Goal: Browse casually: Explore the website without a specific task or goal

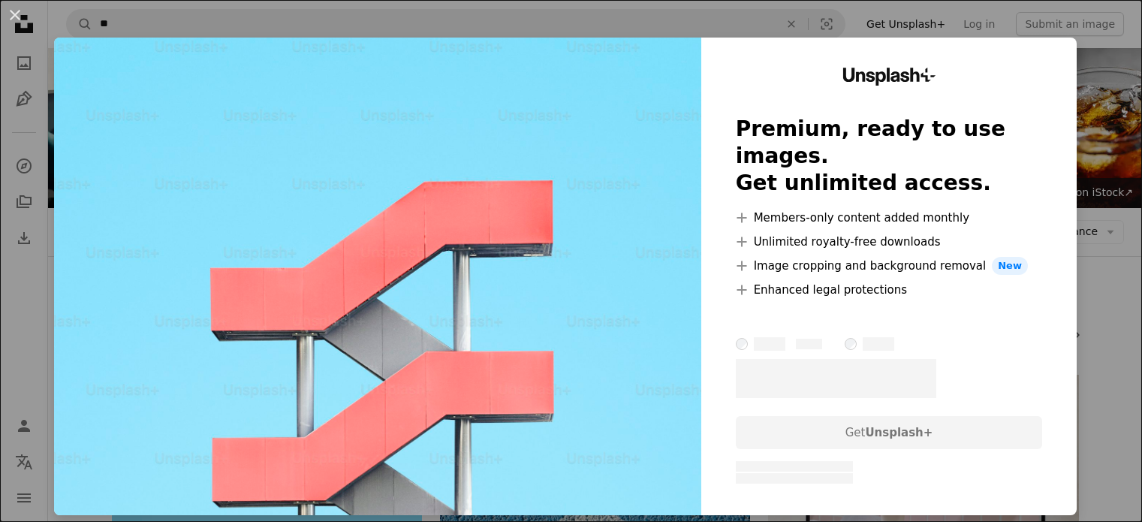
scroll to position [601, 0]
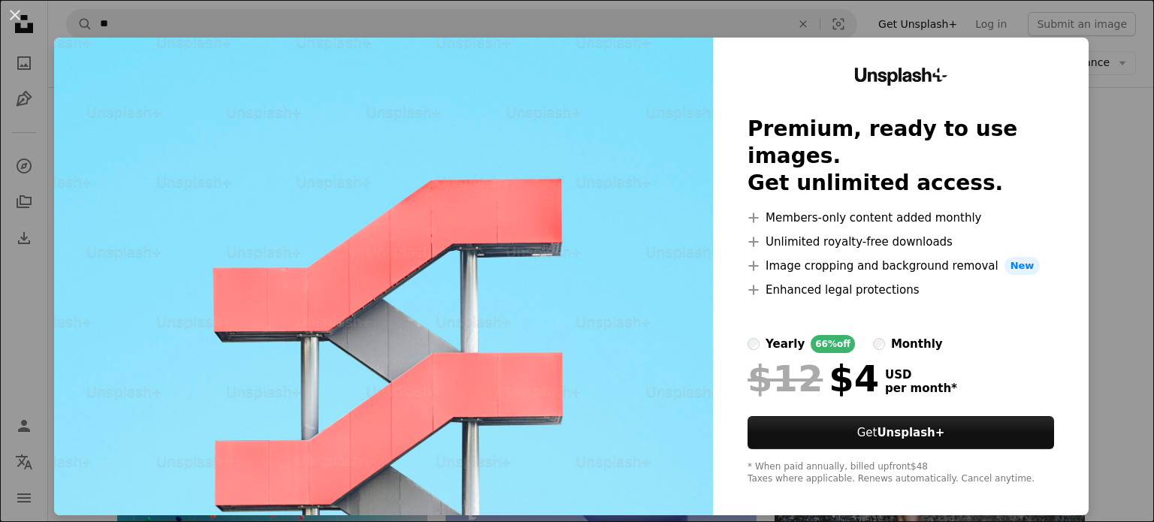
click at [1085, 246] on div "An X shape Unsplash+ Premium, ready to use images. Get unlimited access. A plus…" at bounding box center [577, 261] width 1154 height 522
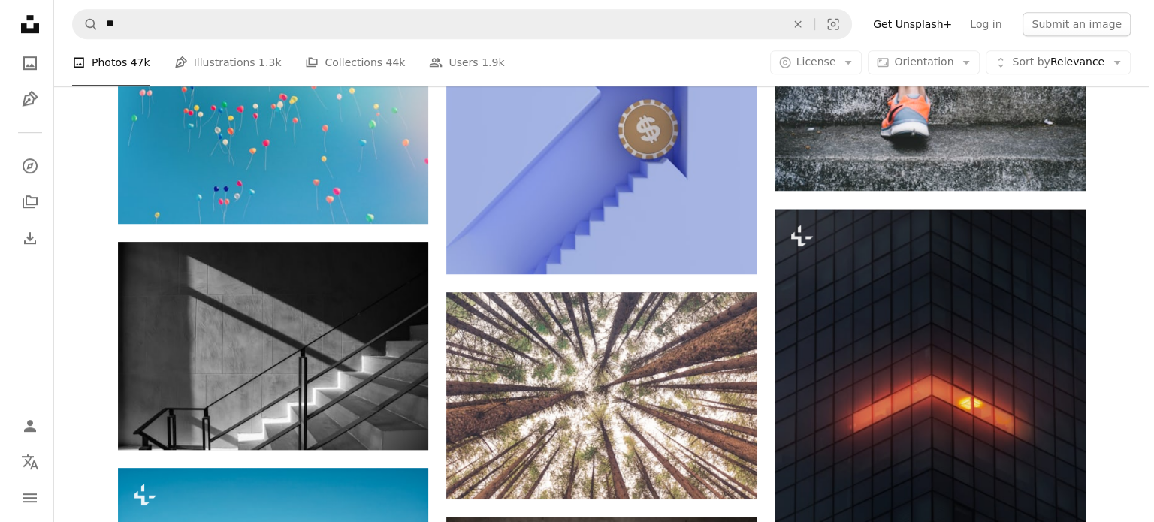
scroll to position [1202, 0]
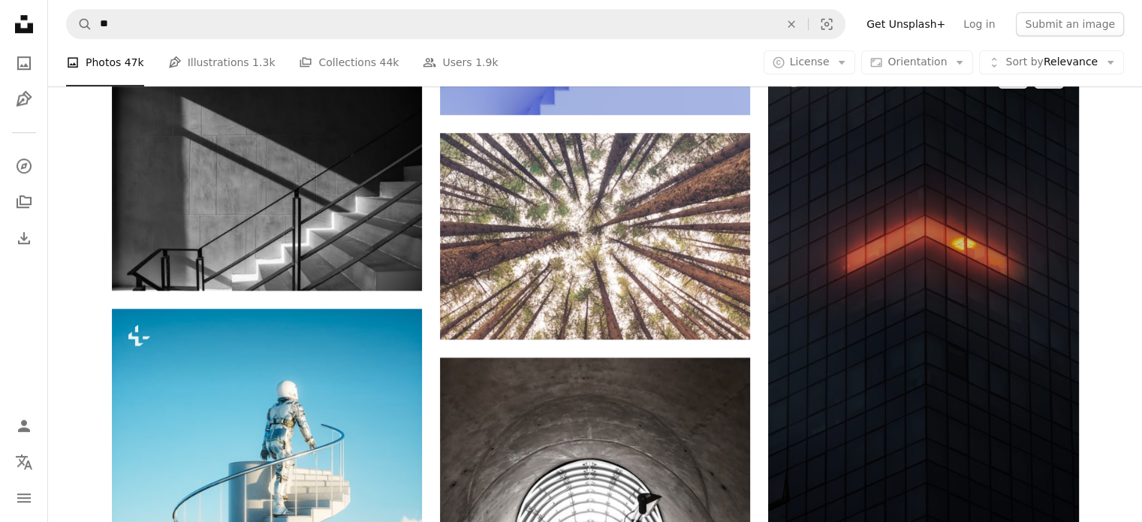
click at [931, 305] on img at bounding box center [923, 326] width 310 height 552
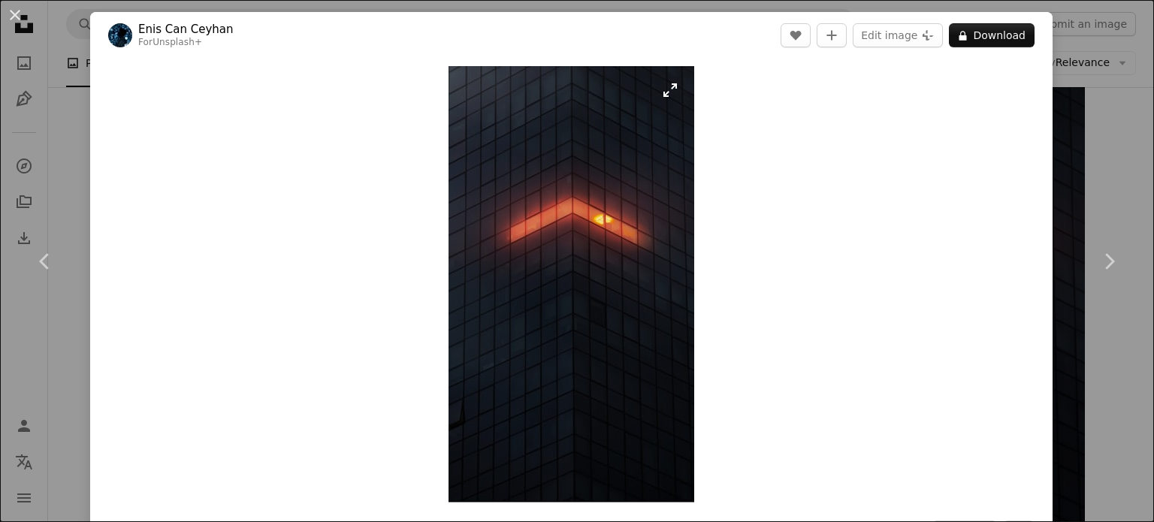
click at [665, 267] on img "Zoom in on this image" at bounding box center [571, 284] width 246 height 436
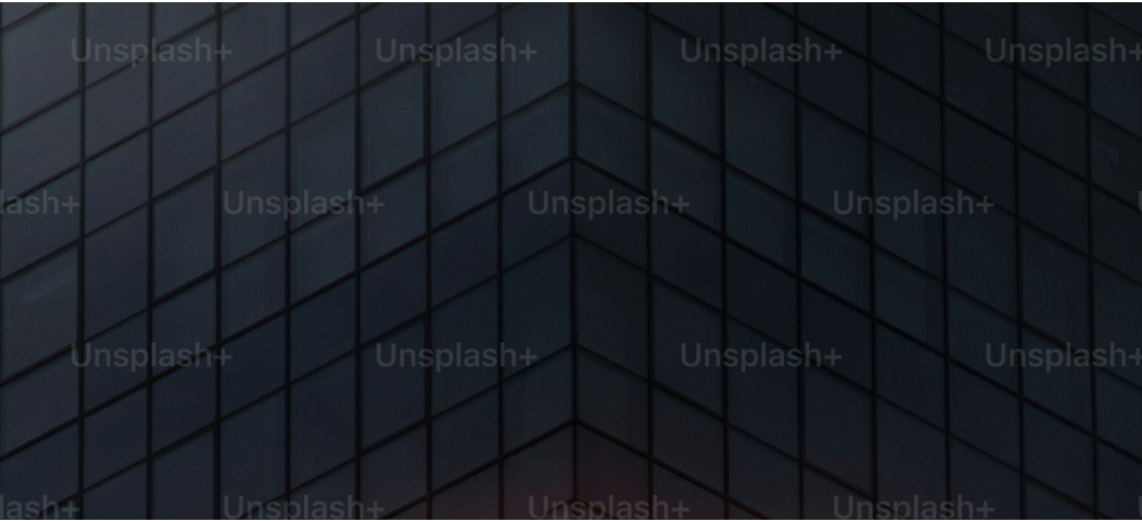
scroll to position [745, 0]
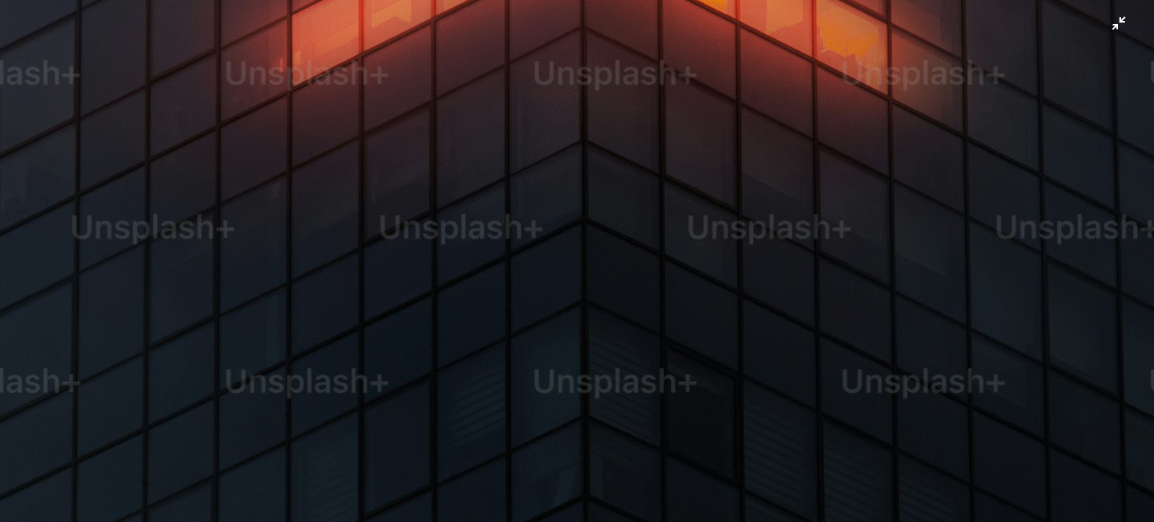
click at [637, 258] on img "Zoom out on this image" at bounding box center [576, 280] width 1155 height 2053
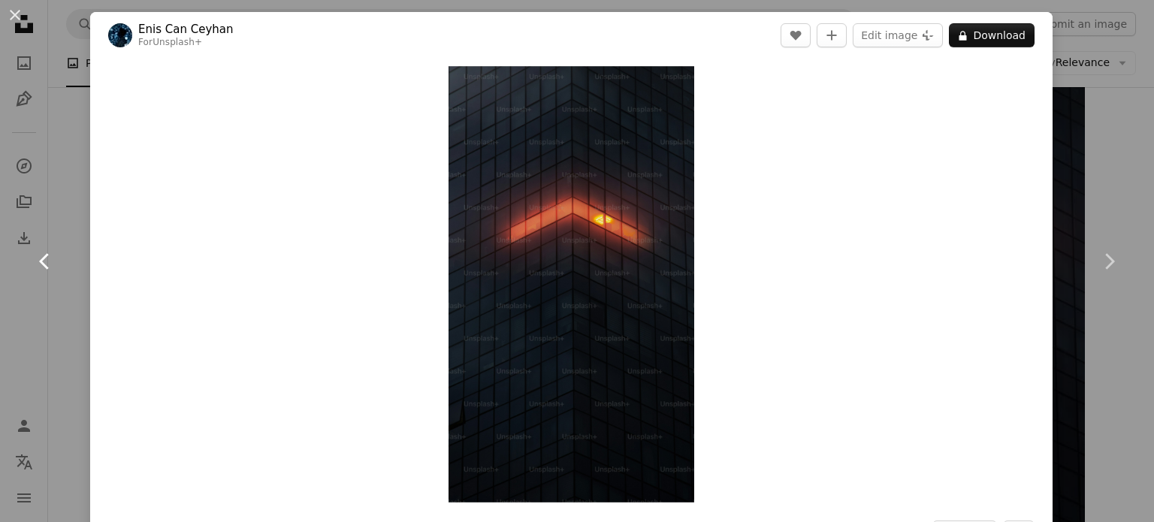
click at [66, 219] on link "Chevron left" at bounding box center [45, 261] width 90 height 144
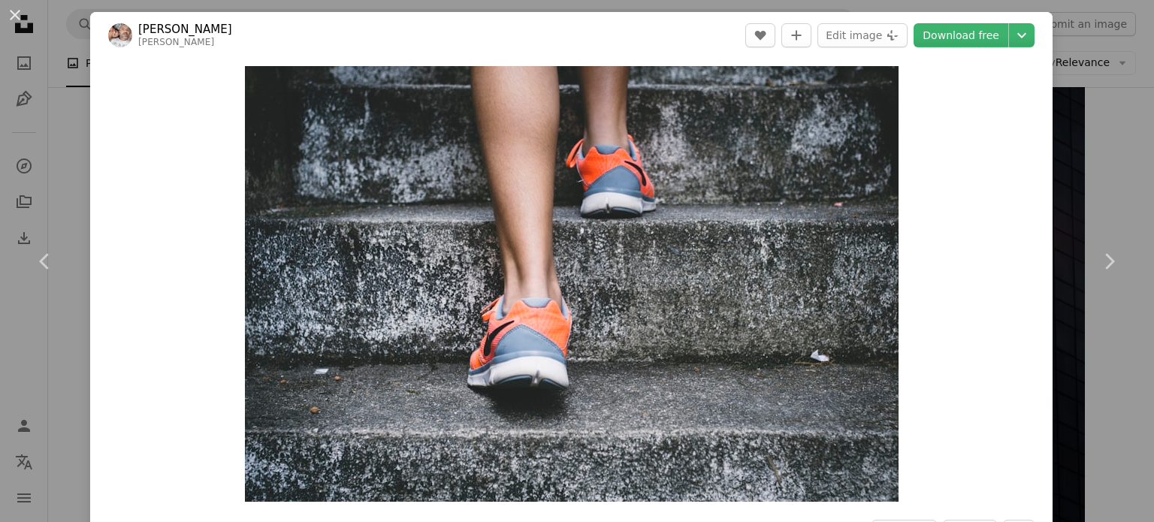
click at [1077, 146] on div "An X shape Chevron left Chevron right [PERSON_NAME] bruno_nascimento A heart A …" at bounding box center [577, 261] width 1154 height 522
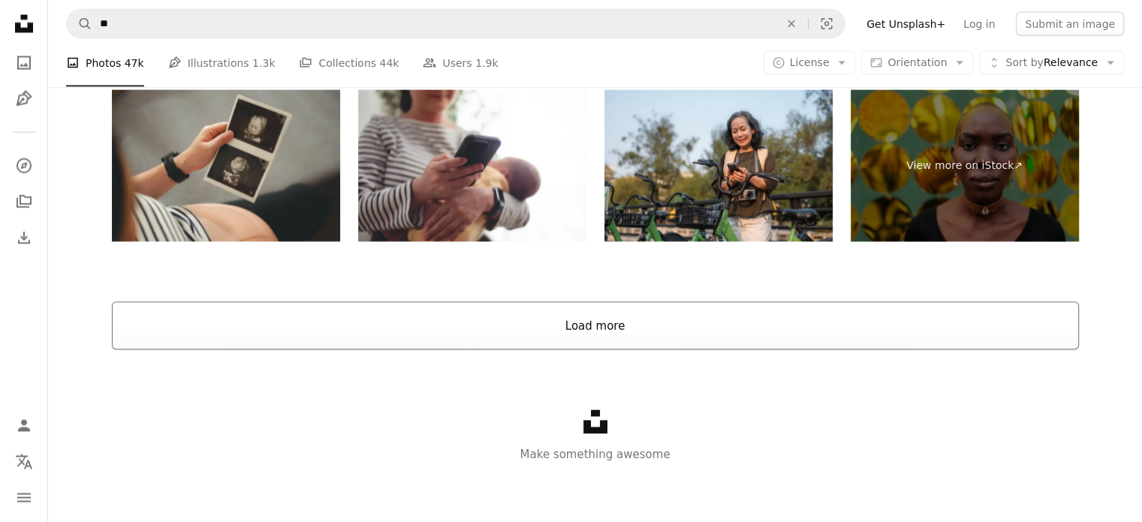
click at [575, 336] on button "Load more" at bounding box center [595, 326] width 967 height 48
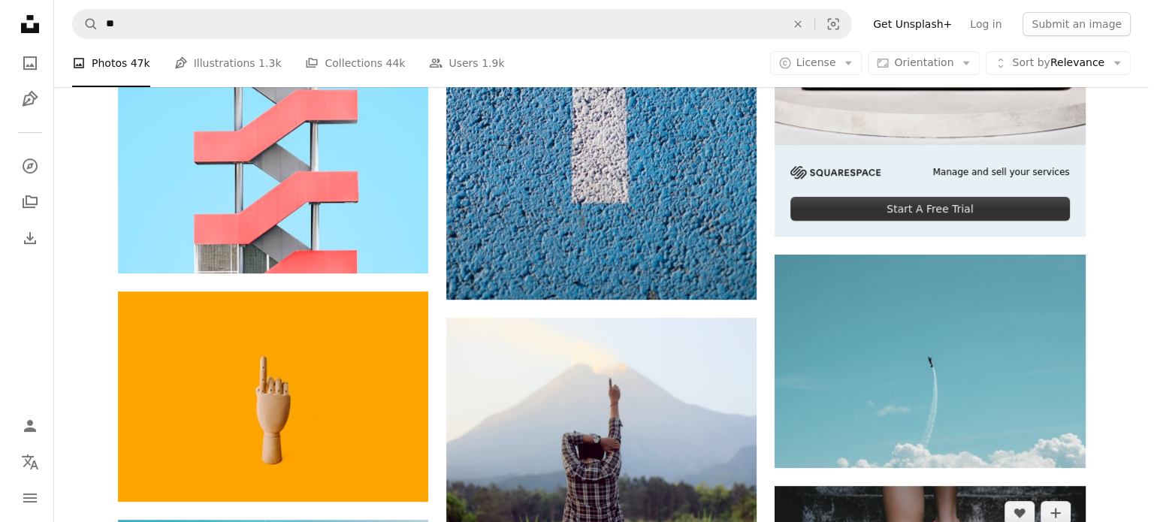
scroll to position [826, 0]
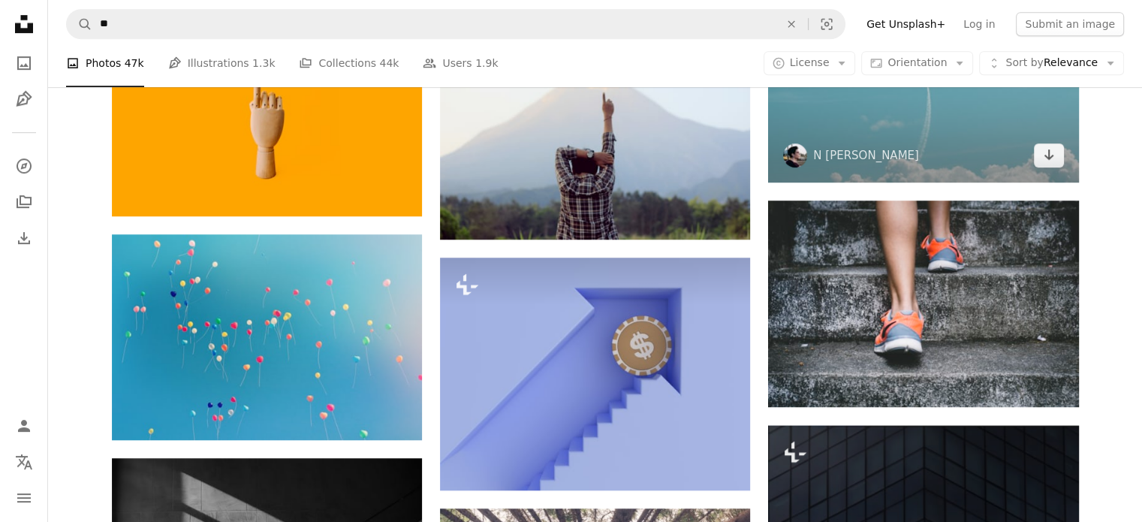
click at [863, 130] on img at bounding box center [923, 75] width 310 height 213
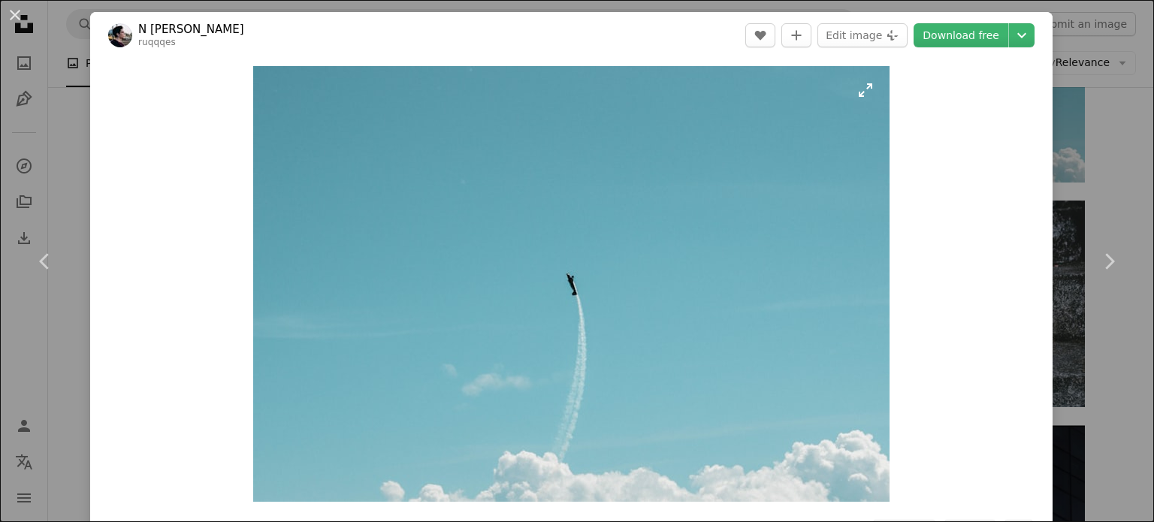
click at [505, 215] on img "Zoom in on this image" at bounding box center [571, 284] width 636 height 436
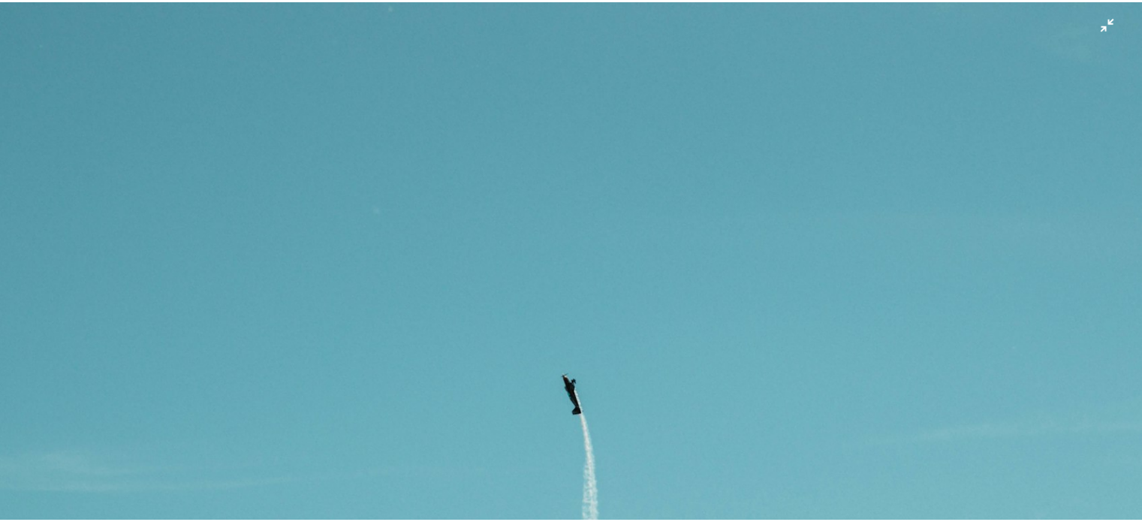
scroll to position [126, 0]
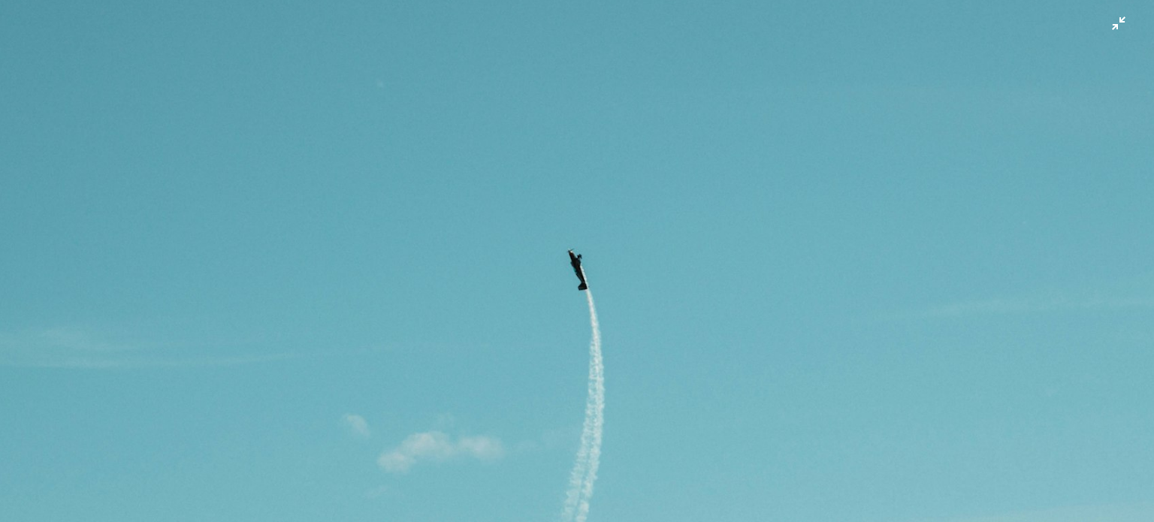
click at [240, 64] on img "Zoom out on this image" at bounding box center [576, 269] width 1155 height 792
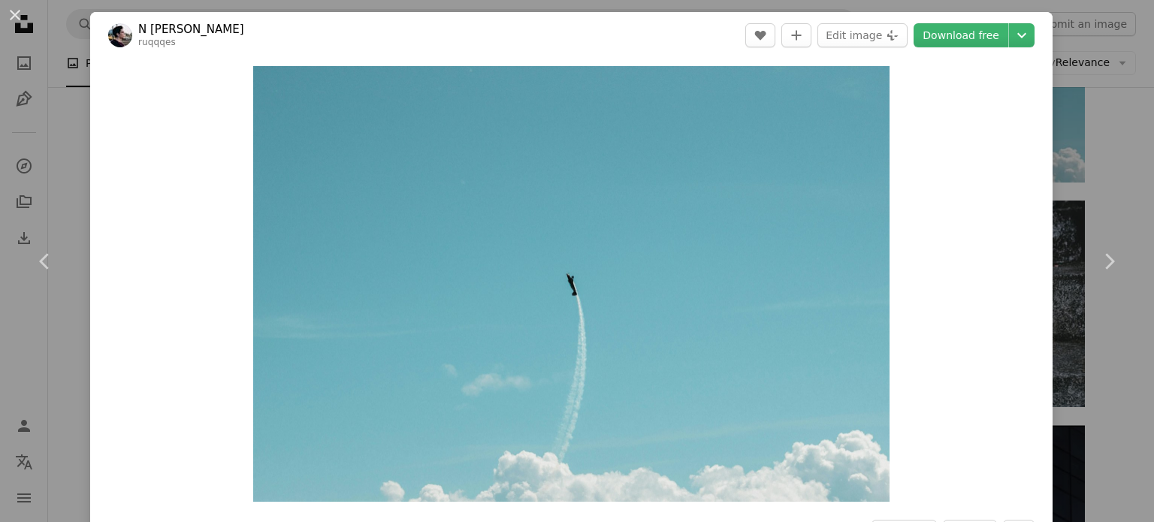
click at [65, 35] on div "An X shape Chevron left Chevron right N Kamalov ruqqqes A heart A plus sign Edi…" at bounding box center [577, 261] width 1154 height 522
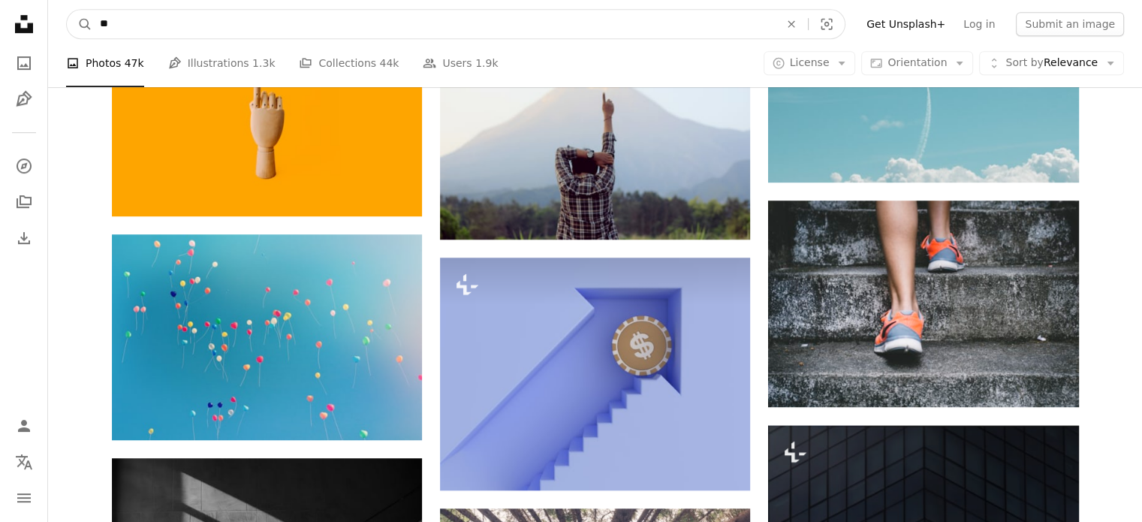
click at [163, 28] on input "**" at bounding box center [433, 24] width 683 height 29
type input "****"
click button "A magnifying glass" at bounding box center [80, 24] width 26 height 29
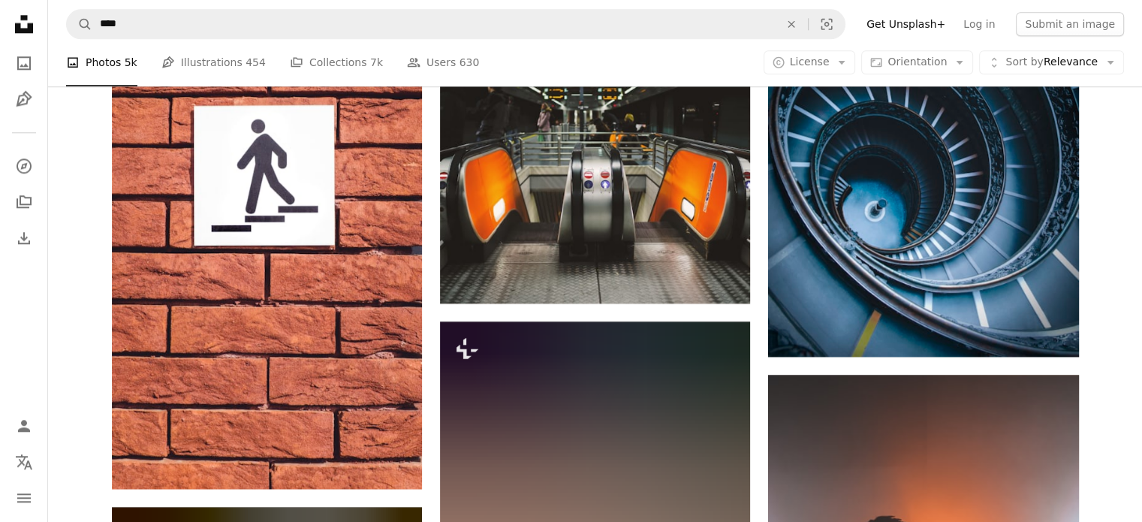
scroll to position [1802, 0]
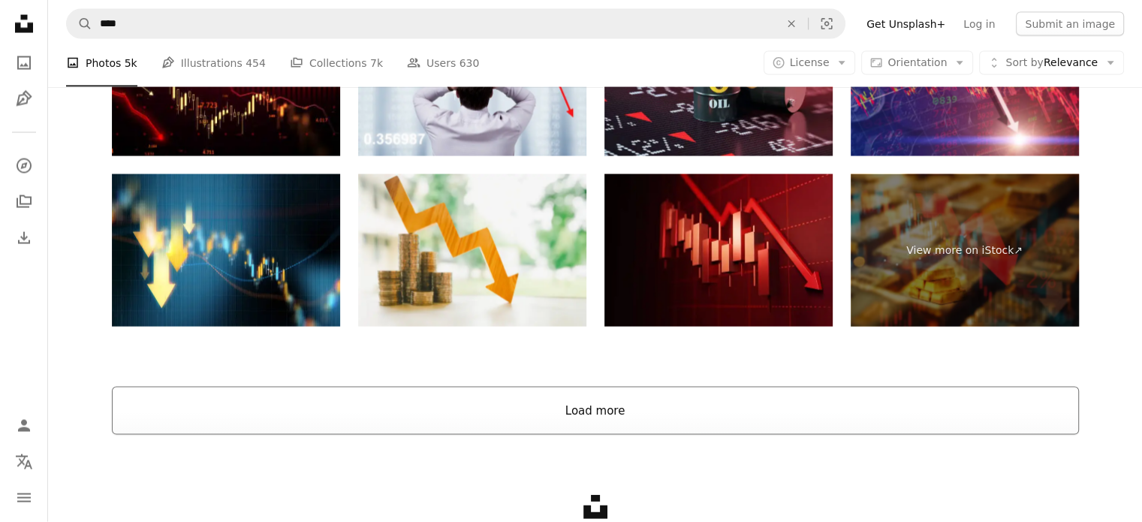
click at [588, 438] on div "Unsplash logo Make something awesome" at bounding box center [595, 521] width 1094 height 173
click at [595, 421] on button "Load more" at bounding box center [595, 411] width 967 height 48
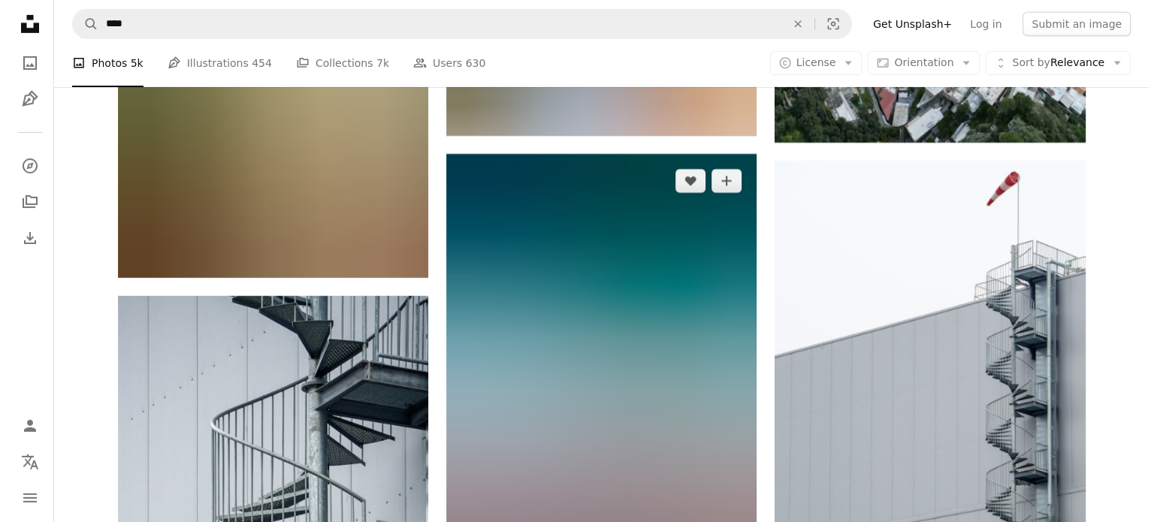
scroll to position [5066, 0]
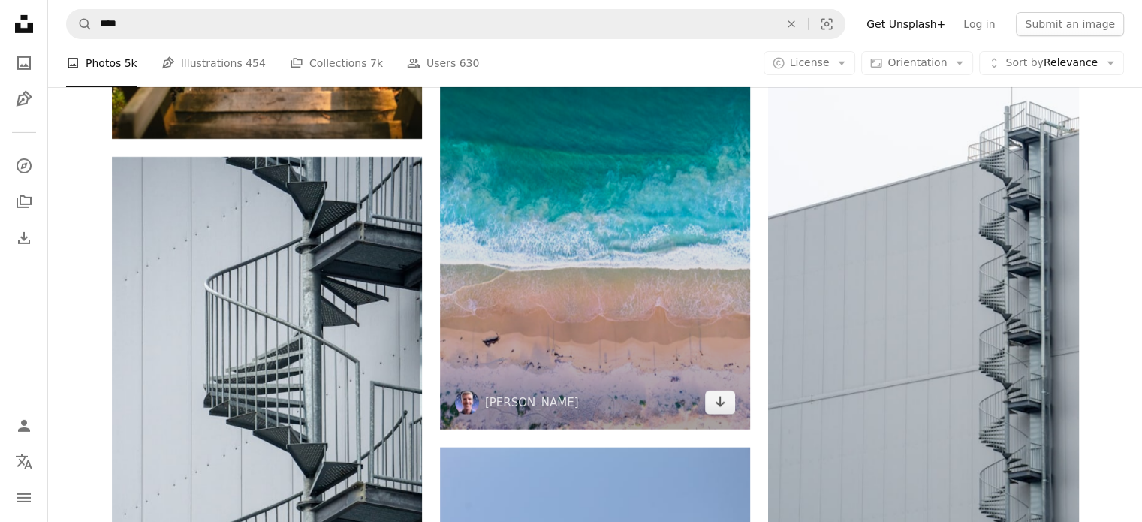
click at [635, 267] on img at bounding box center [595, 222] width 310 height 414
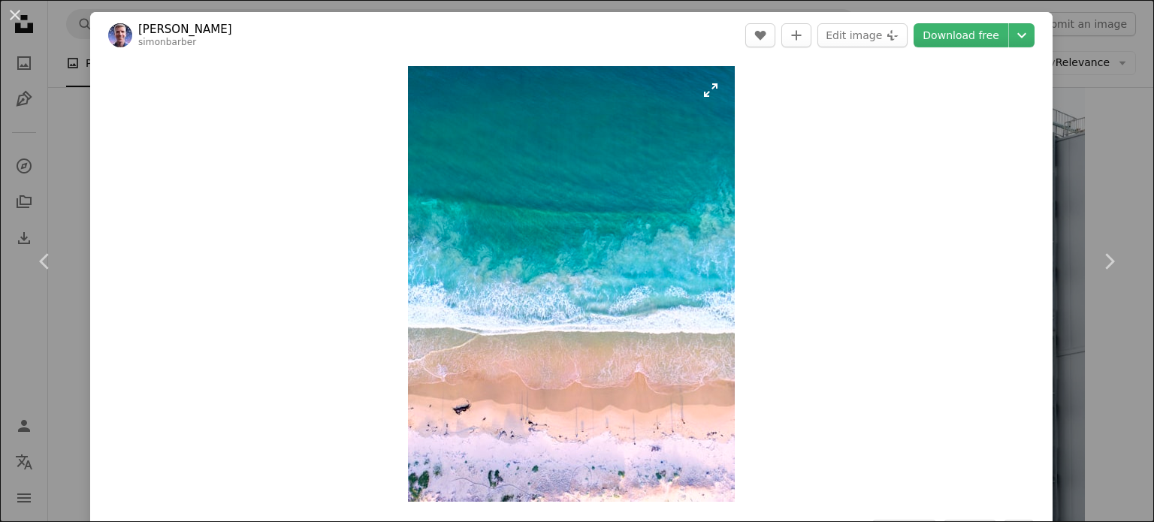
click at [608, 265] on img "Zoom in on this image" at bounding box center [571, 284] width 327 height 436
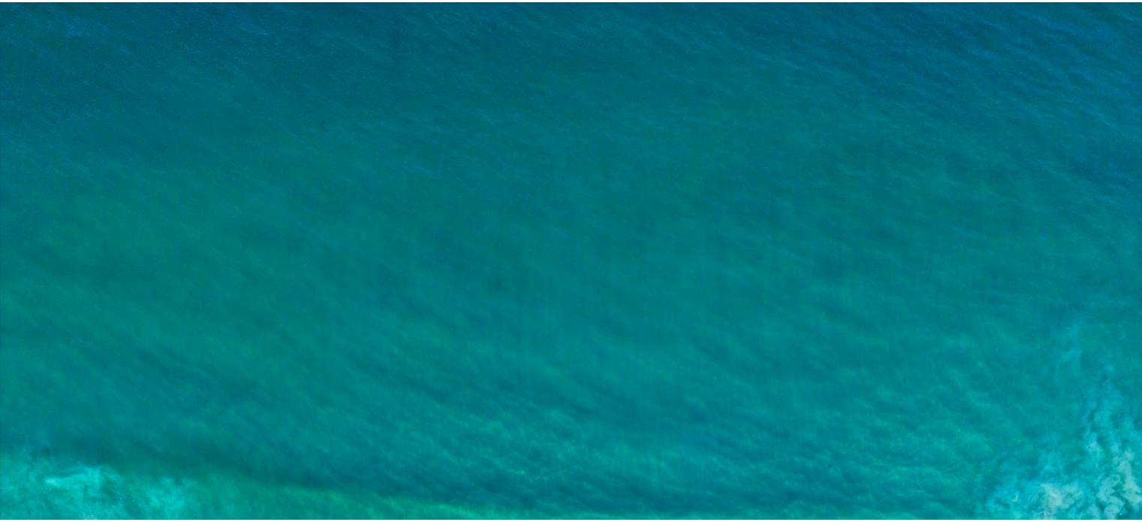
scroll to position [493, 0]
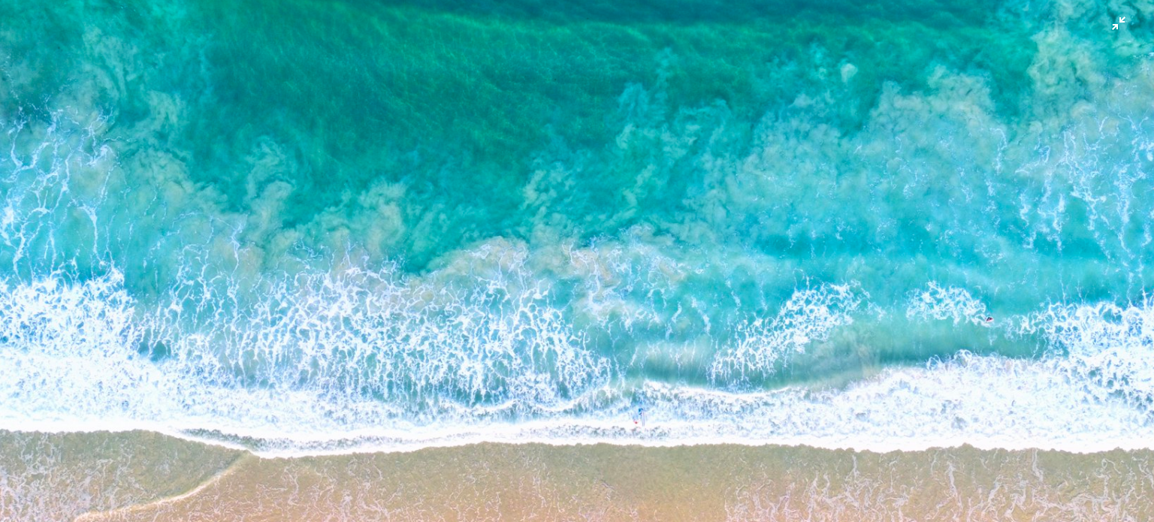
click at [502, 122] on img "Zoom out on this image" at bounding box center [576, 276] width 1155 height 1540
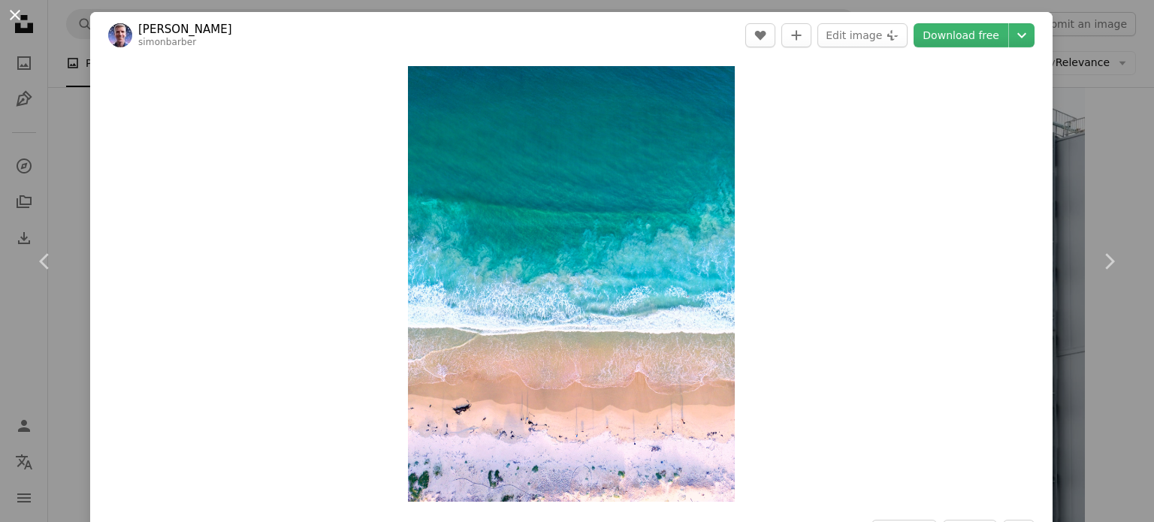
click at [14, 9] on button "An X shape" at bounding box center [15, 15] width 18 height 18
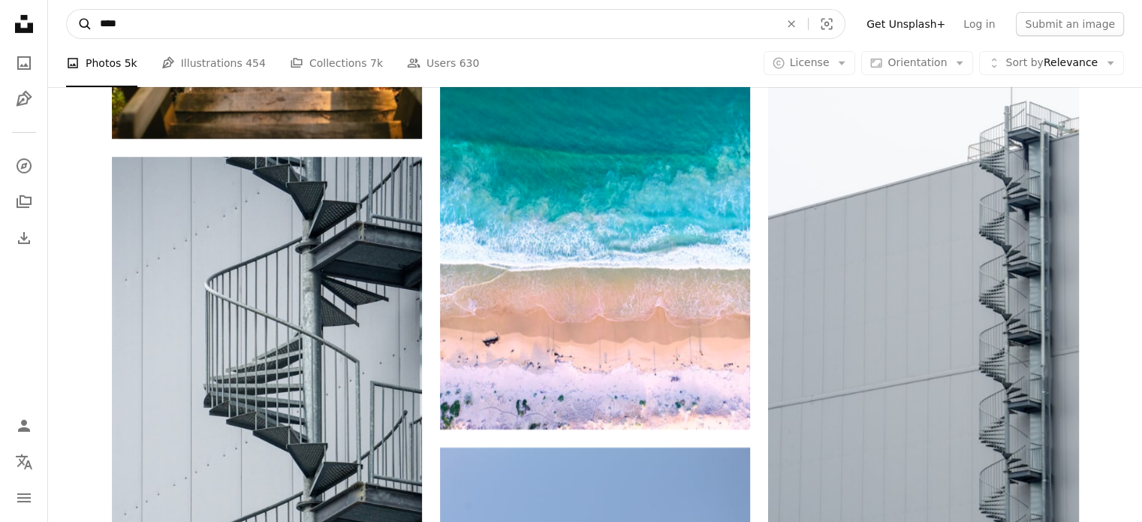
drag, startPoint x: 204, startPoint y: 29, endPoint x: 14, endPoint y: 22, distance: 190.2
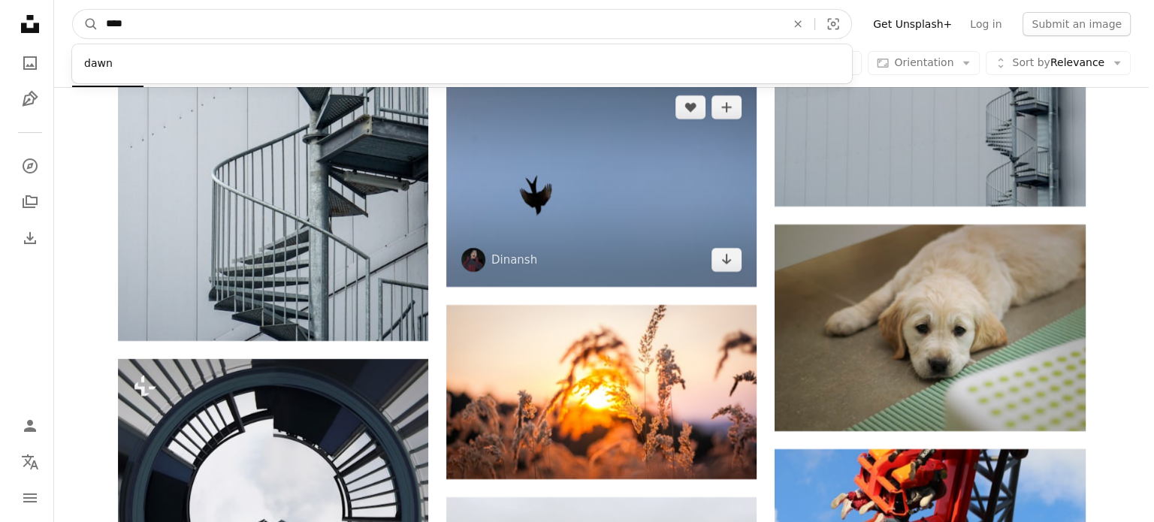
scroll to position [5066, 0]
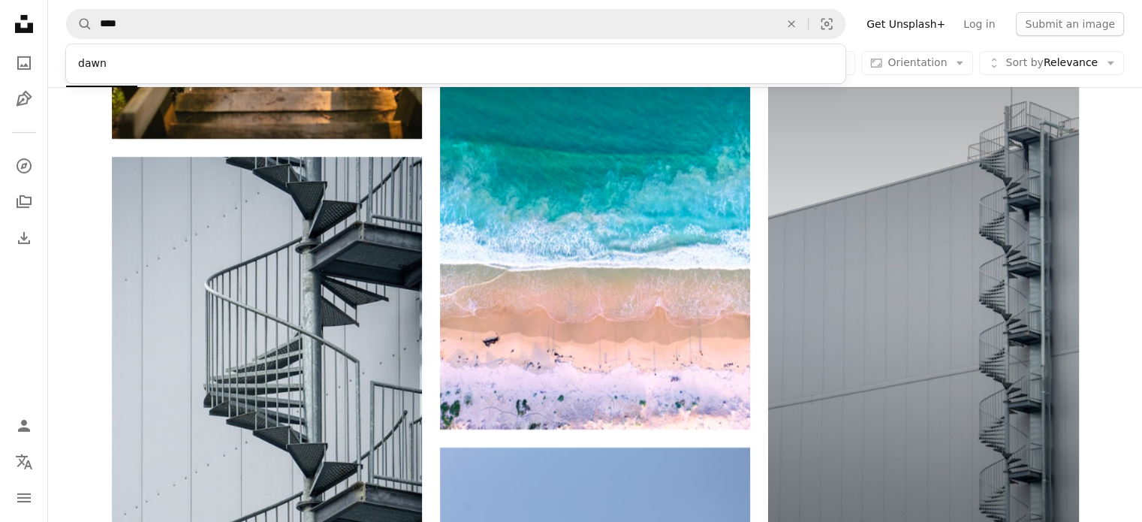
click at [864, 259] on img at bounding box center [923, 298] width 310 height 552
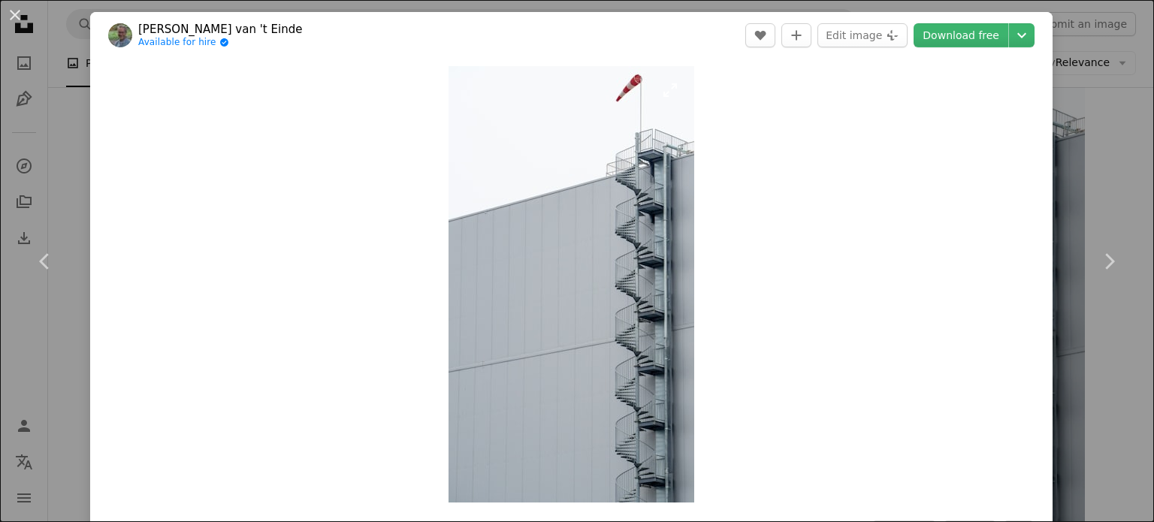
click at [649, 254] on img "Zoom in on this image" at bounding box center [571, 284] width 246 height 436
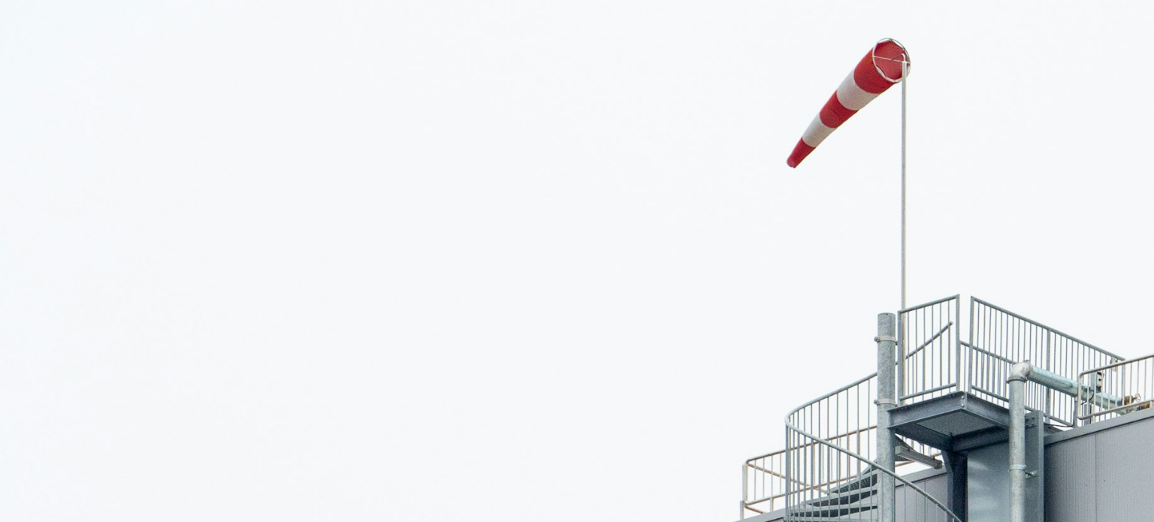
scroll to position [745, 0]
